Goal: Task Accomplishment & Management: Use online tool/utility

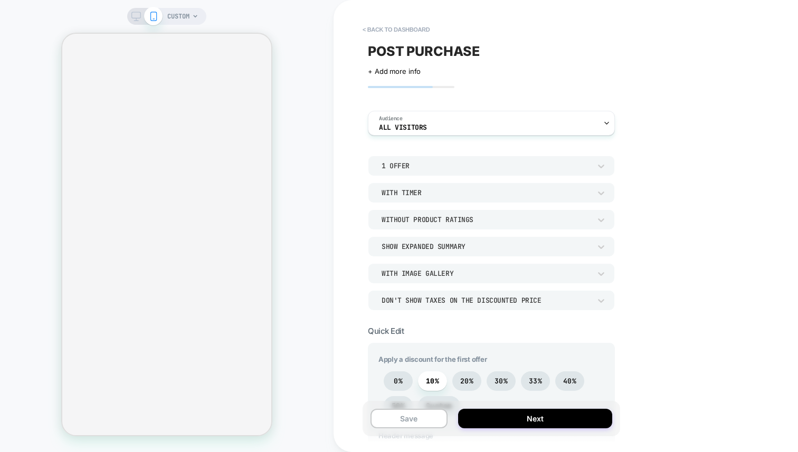
click at [417, 159] on div "1 Offer" at bounding box center [491, 166] width 247 height 20
click at [392, 218] on div "2 Offers" at bounding box center [491, 215] width 238 height 22
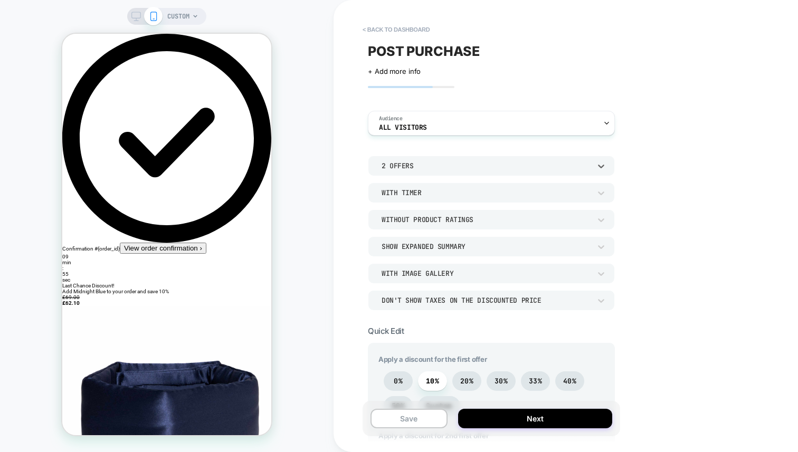
click at [406, 172] on div "2 Offers" at bounding box center [491, 166] width 247 height 20
click at [402, 194] on div "1 Offer" at bounding box center [491, 193] width 238 height 22
drag, startPoint x: 598, startPoint y: 244, endPoint x: 654, endPoint y: 240, distance: 56.0
click at [654, 240] on div "< back to dashboard POST PURCHASE Click to edit experience details + Add more i…" at bounding box center [565, 226] width 464 height 452
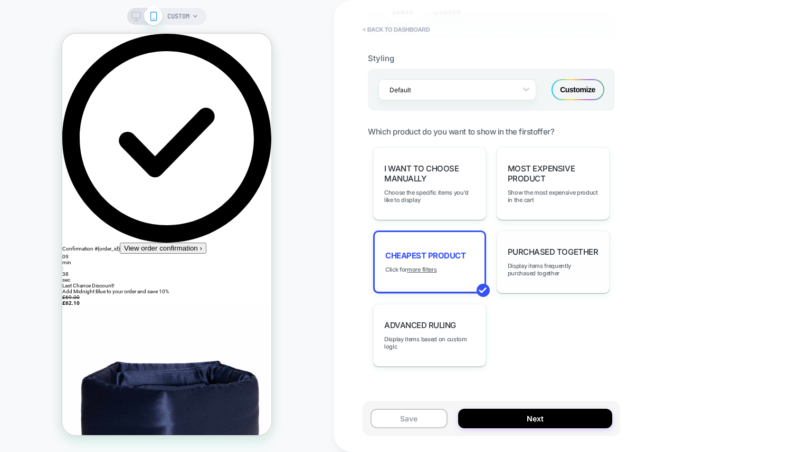
scroll to position [640, 0]
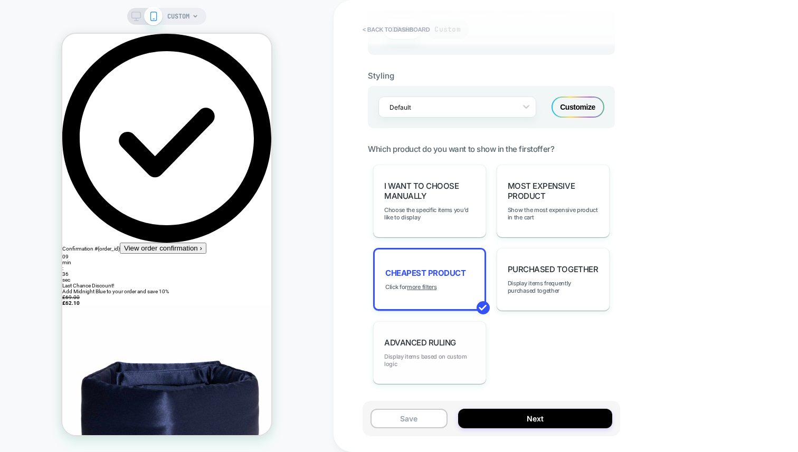
click at [414, 353] on span "Display items based on custom logic" at bounding box center [429, 360] width 91 height 15
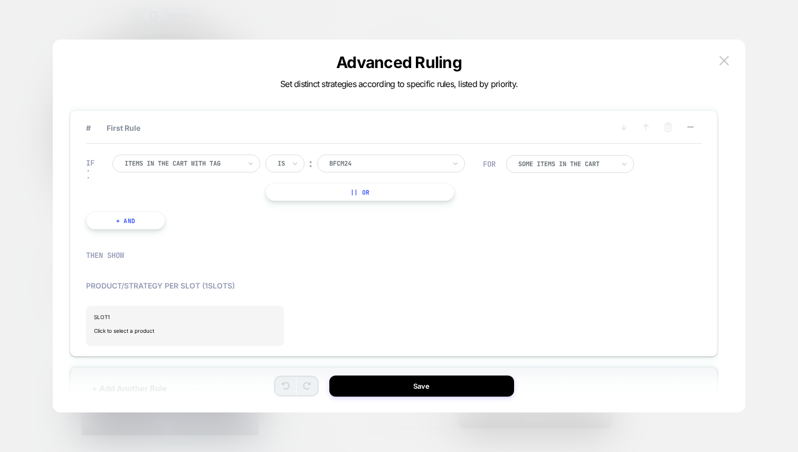
click at [181, 169] on div "Items in the cart with tag" at bounding box center [182, 164] width 118 height 12
click at [539, 242] on div "THEN SHOW" at bounding box center [393, 255] width 615 height 31
click at [722, 59] on img at bounding box center [723, 60] width 9 height 9
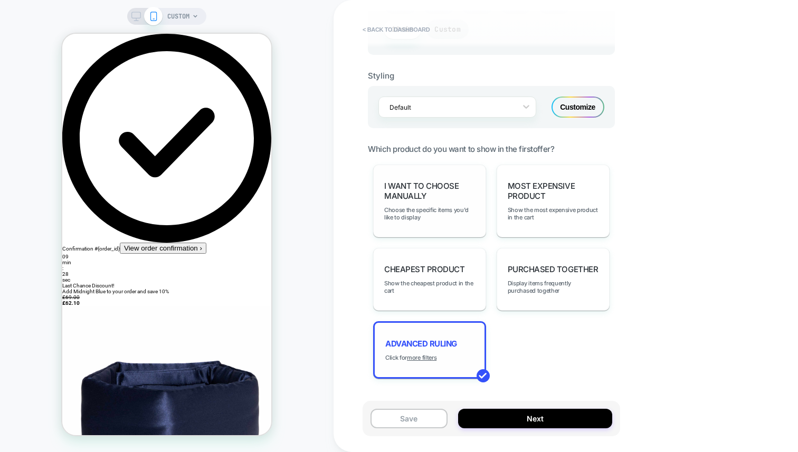
click at [420, 181] on span "I want to choose manually" at bounding box center [429, 191] width 91 height 20
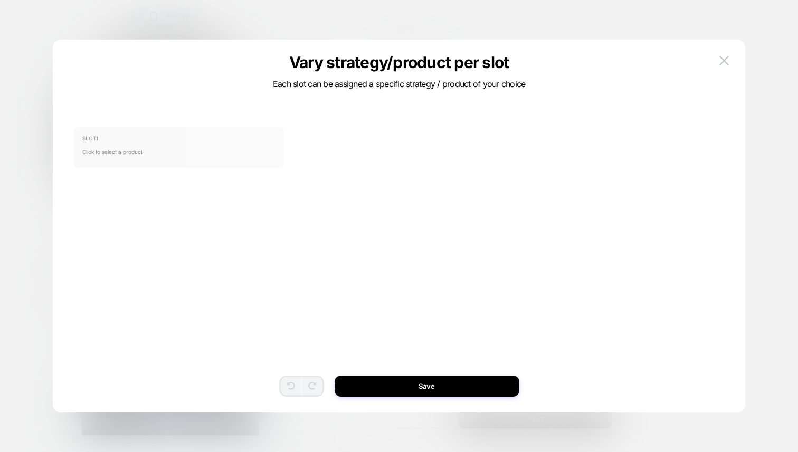
click at [209, 149] on span "Click to select a product" at bounding box center [178, 151] width 193 height 21
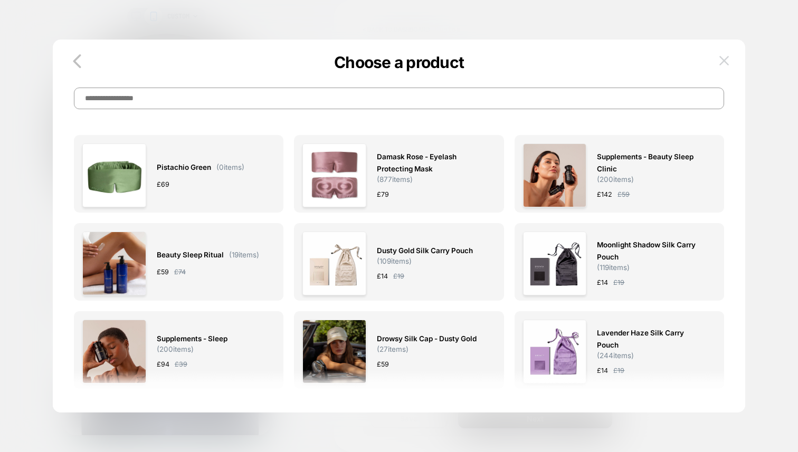
click at [720, 56] on img at bounding box center [723, 60] width 9 height 9
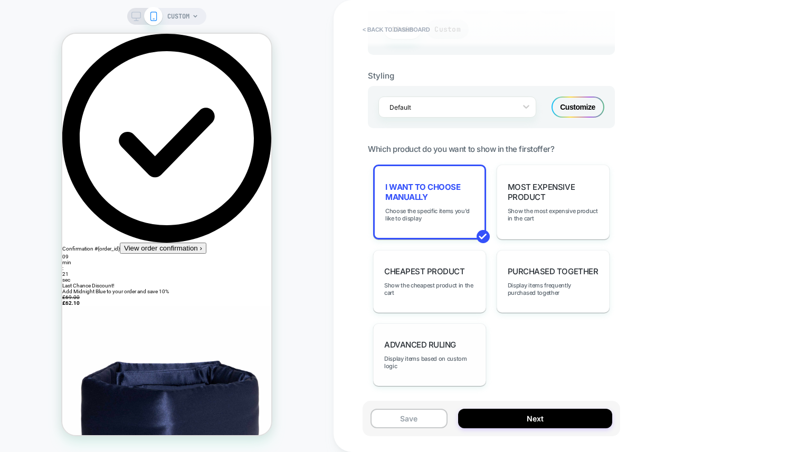
click at [648, 197] on div "< back to dashboard POST PURCHASE Click to edit experience details + Add more i…" at bounding box center [565, 226] width 464 height 452
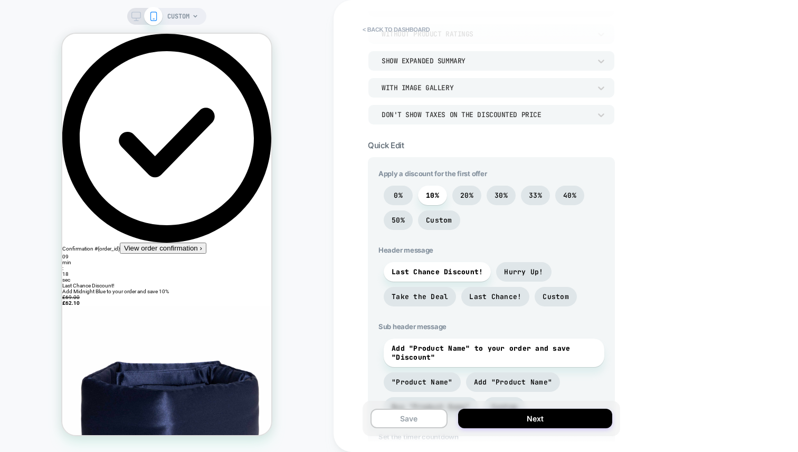
scroll to position [165, 0]
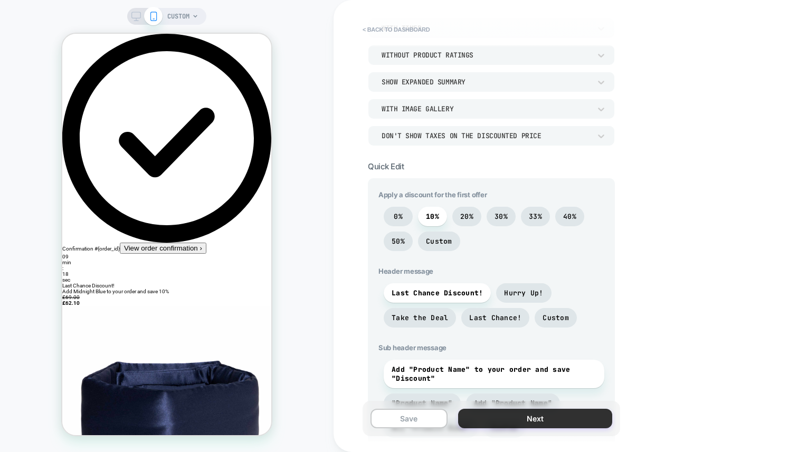
click at [512, 421] on button "Next" at bounding box center [535, 419] width 154 height 20
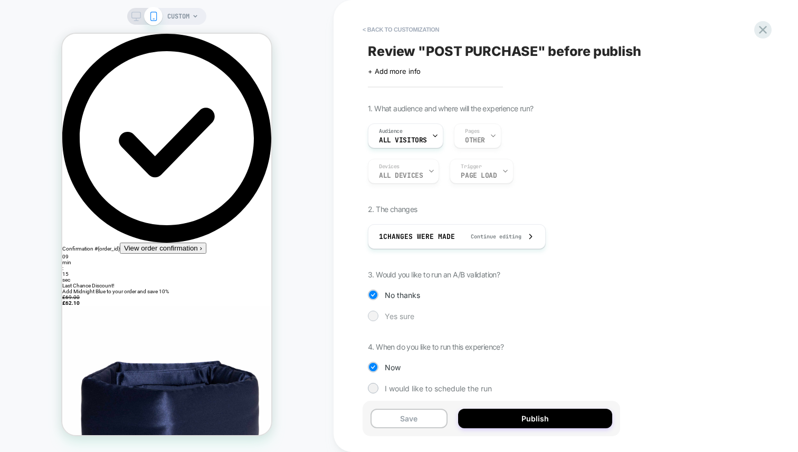
click at [386, 316] on span "Yes sure" at bounding box center [400, 316] width 30 height 9
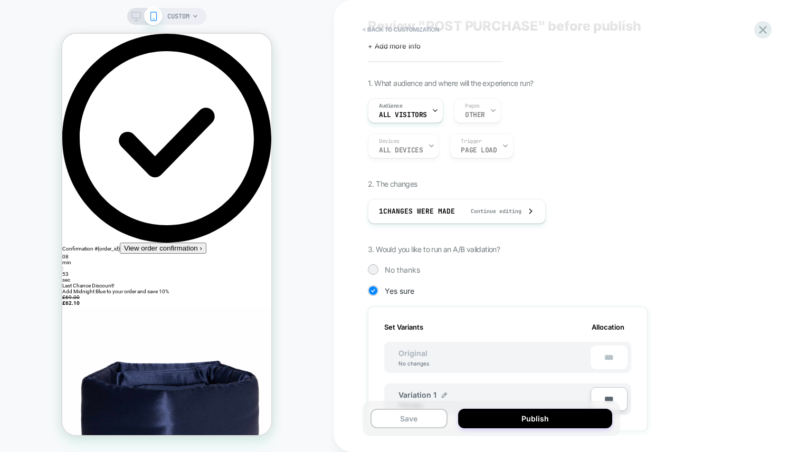
scroll to position [0, 0]
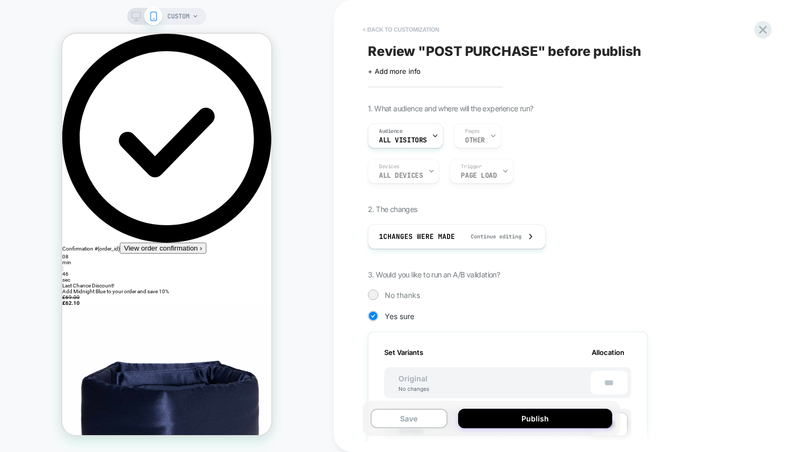
click at [406, 31] on button "< Back to customization" at bounding box center [400, 29] width 87 height 17
